Goal: Transaction & Acquisition: Purchase product/service

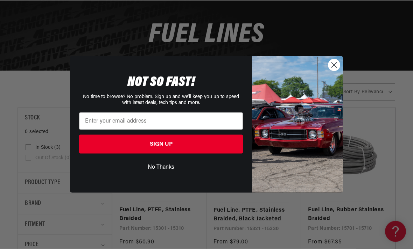
click at [337, 71] on circle "Close dialog" at bounding box center [334, 65] width 12 height 12
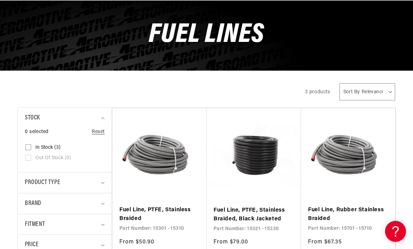
scroll to position [72, 0]
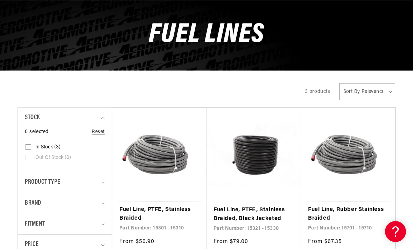
click at [140, 213] on link "Fuel Line, PTFE, Stainless Braided" at bounding box center [159, 215] width 80 height 18
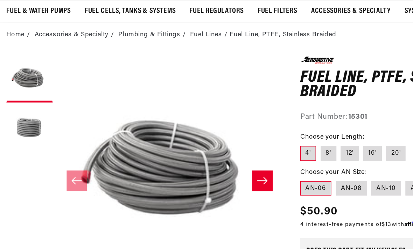
scroll to position [11, 0]
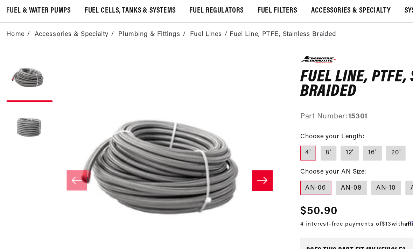
click at [287, 154] on label "16'" at bounding box center [294, 159] width 14 height 11
click at [287, 152] on input "16'" at bounding box center [287, 152] width 0 height 0
radio input "true"
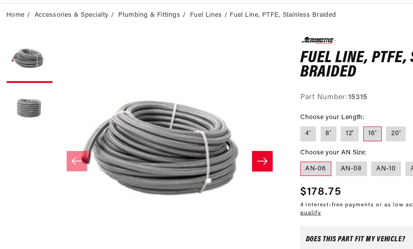
scroll to position [27, 0]
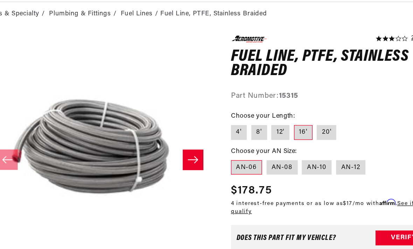
click at [293, 165] on label "AN-10" at bounding box center [304, 170] width 22 height 11
click at [293, 164] on input "AN-10" at bounding box center [293, 164] width 0 height 0
radio input "true"
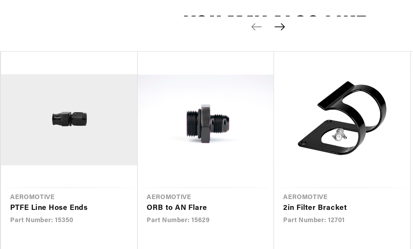
scroll to position [528, 0]
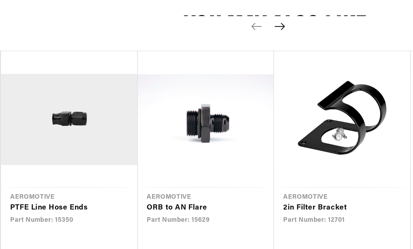
click at [26, 197] on link "PTFE Line Hose Ends" at bounding box center [49, 201] width 82 height 9
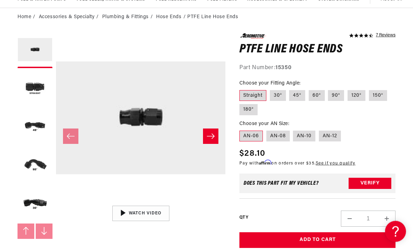
scroll to position [64, 0]
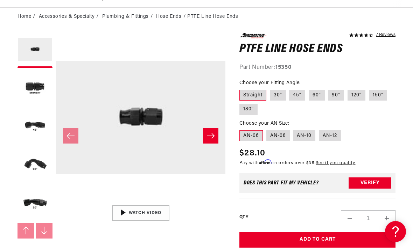
click at [56, 202] on button "Open media 1 in modal" at bounding box center [56, 202] width 0 height 0
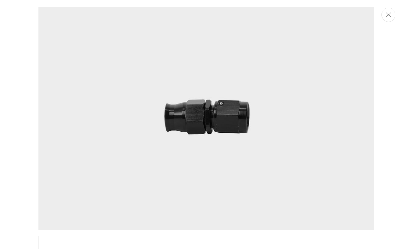
scroll to position [0, 0]
click at [373, 166] on img "Media gallery" at bounding box center [206, 119] width 336 height 224
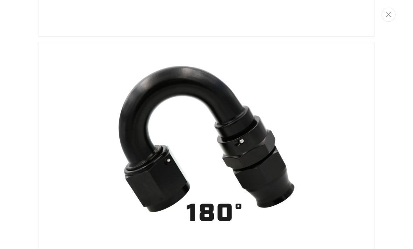
scroll to position [342, 0]
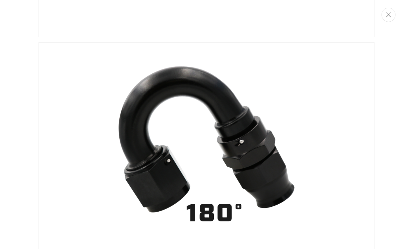
click at [387, 14] on icon "Close" at bounding box center [388, 14] width 5 height 5
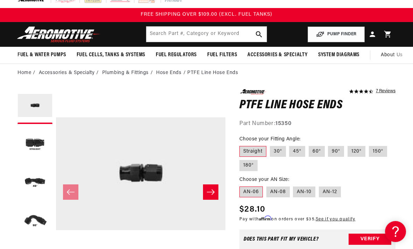
scroll to position [0, 0]
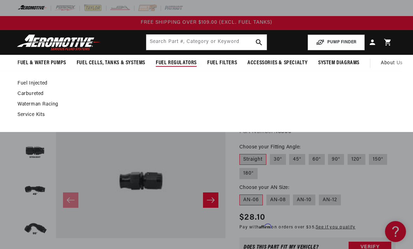
click at [23, 96] on link "Carbureted" at bounding box center [202, 94] width 371 height 6
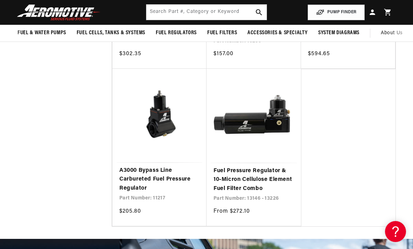
scroll to position [1068, 0]
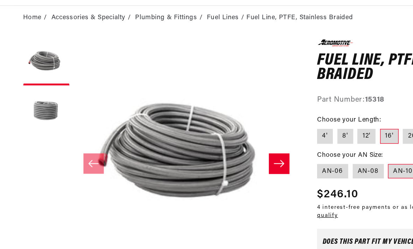
scroll to position [67, 0]
